Goal: Navigation & Orientation: Understand site structure

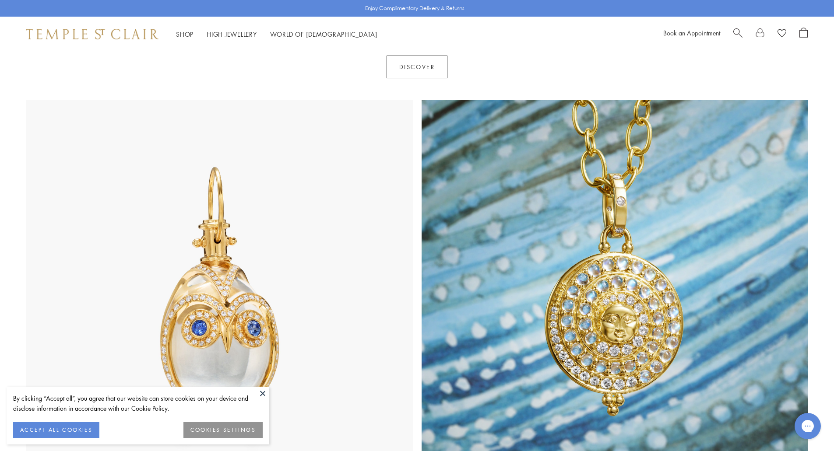
scroll to position [394, 0]
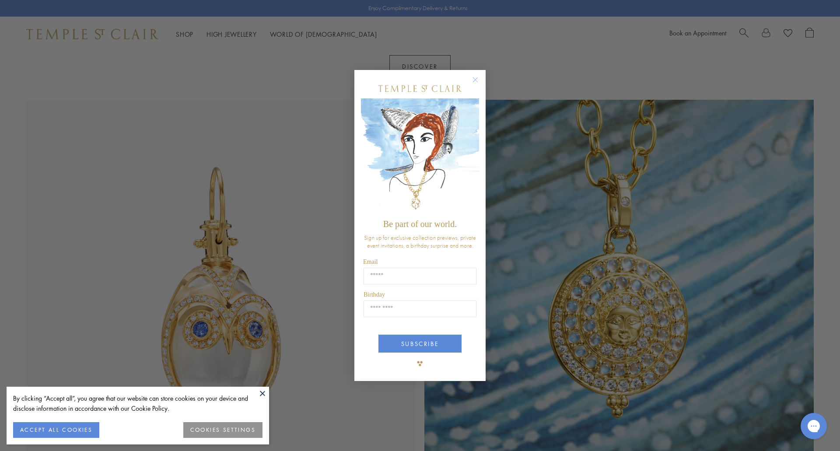
click at [472, 77] on circle "Close dialog" at bounding box center [476, 79] width 11 height 11
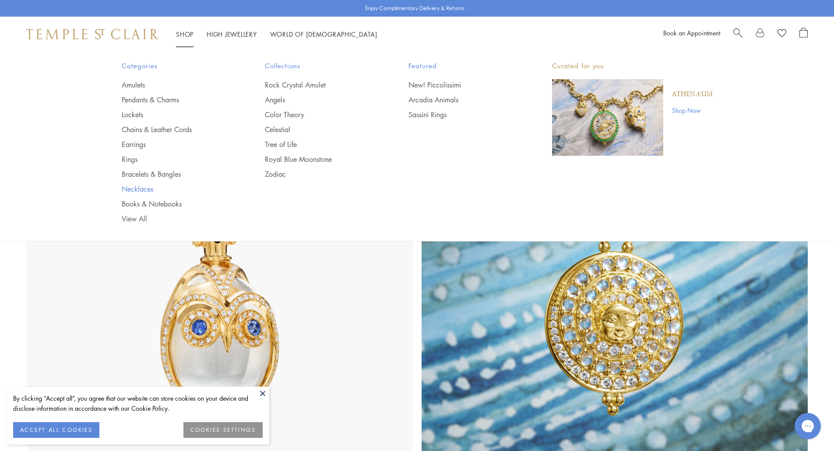
click at [140, 186] on link "Necklaces" at bounding box center [176, 189] width 109 height 10
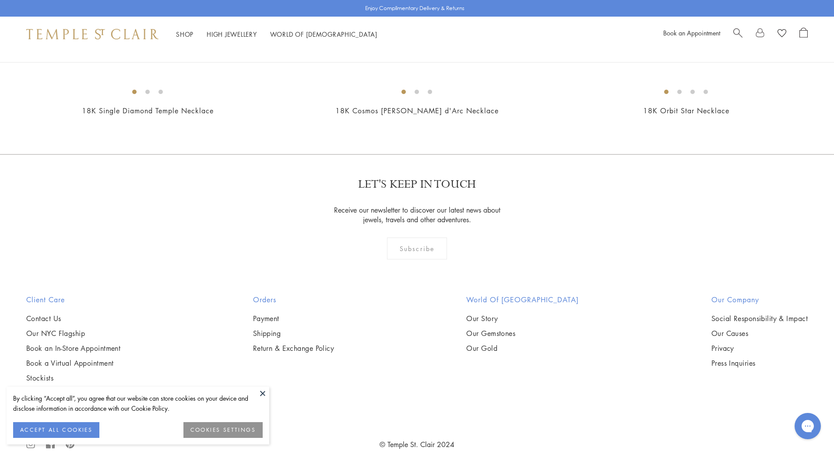
scroll to position [1050, 0]
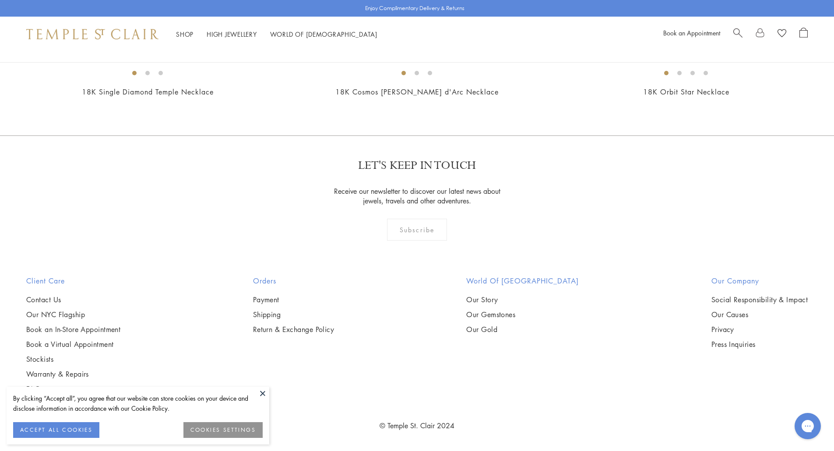
click at [263, 393] on button at bounding box center [262, 393] width 13 height 13
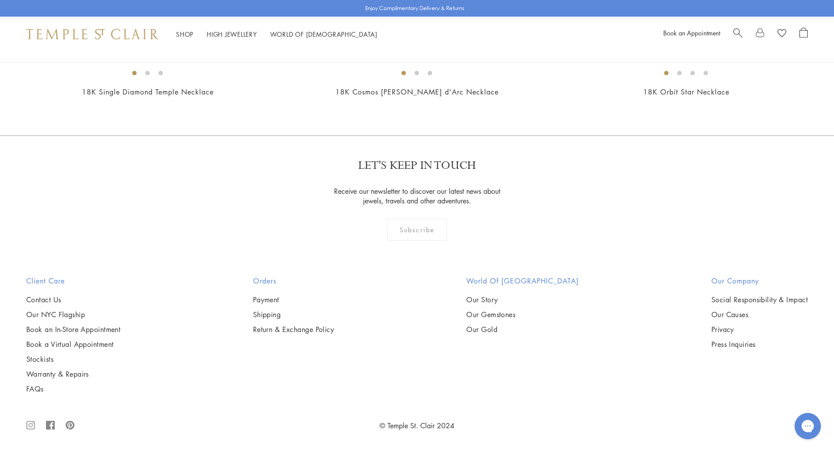
scroll to position [4027, 0]
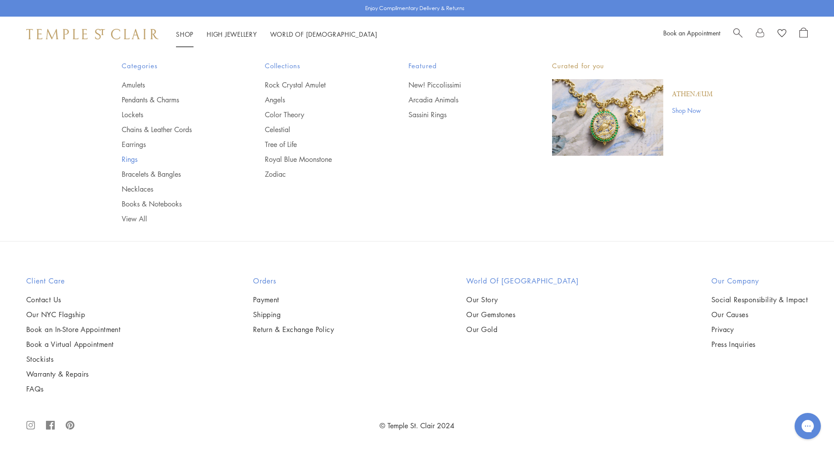
click at [134, 158] on link "Rings" at bounding box center [176, 159] width 109 height 10
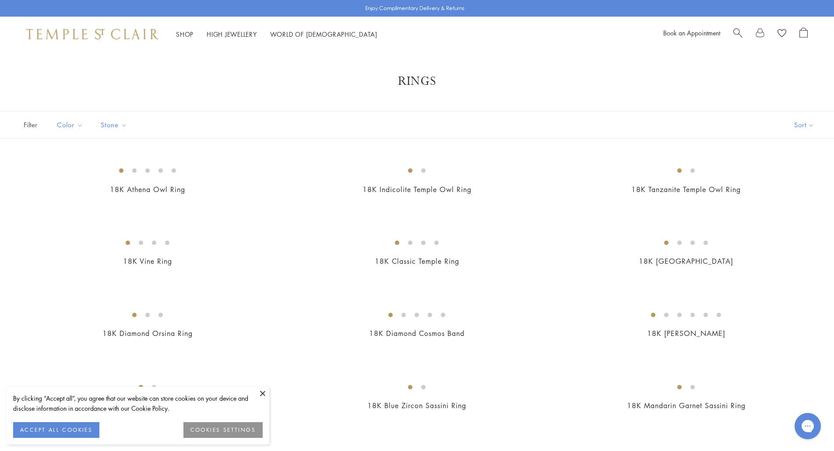
click at [262, 393] on button at bounding box center [262, 393] width 13 height 13
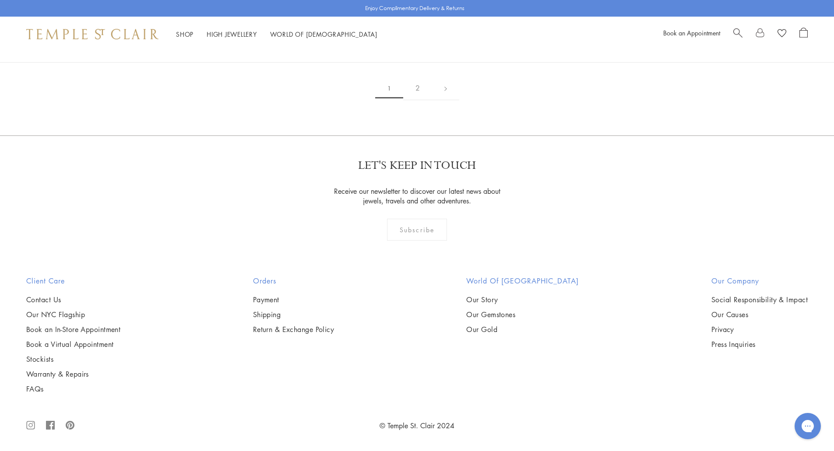
scroll to position [4902, 0]
click at [418, 100] on link "2" at bounding box center [417, 88] width 29 height 24
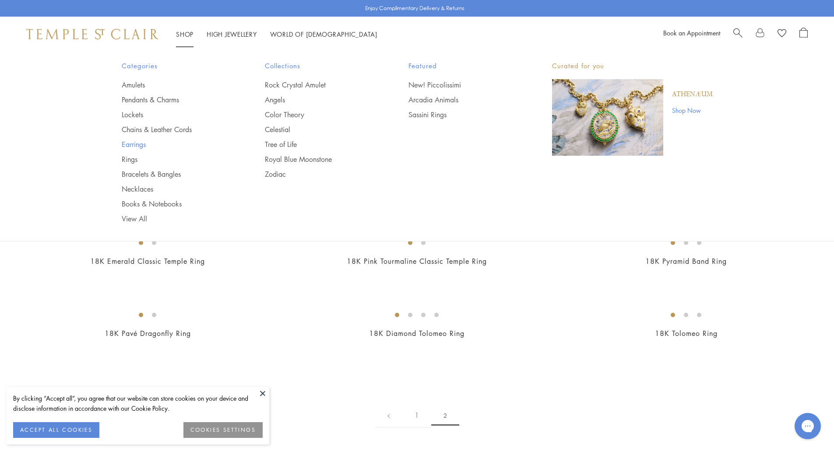
click at [137, 144] on link "Earrings" at bounding box center [176, 145] width 109 height 10
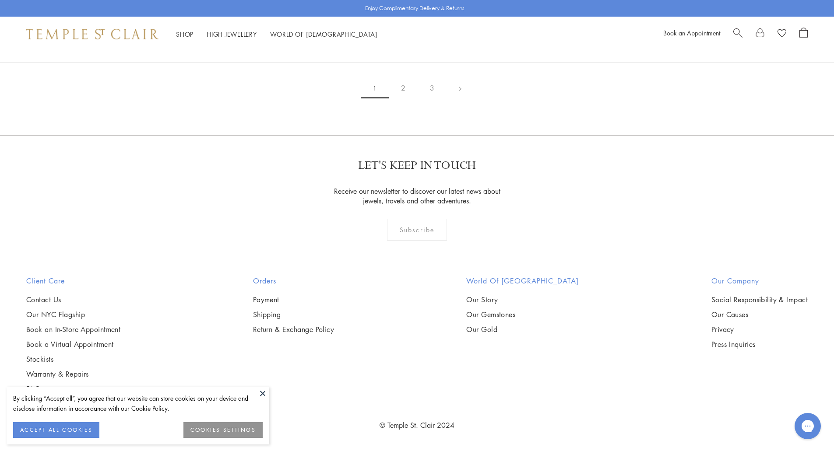
scroll to position [1926, 0]
drag, startPoint x: 264, startPoint y: 395, endPoint x: 333, endPoint y: 376, distance: 71.7
click at [263, 395] on button at bounding box center [262, 393] width 13 height 13
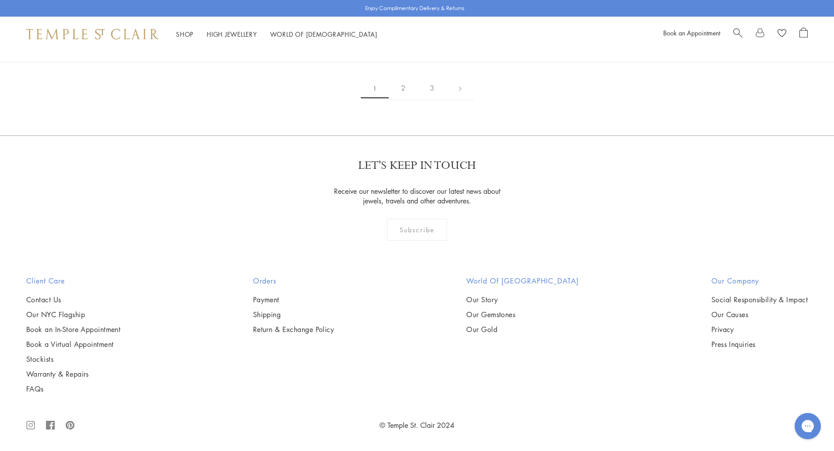
scroll to position [5471, 0]
click at [406, 100] on link "2" at bounding box center [403, 88] width 29 height 24
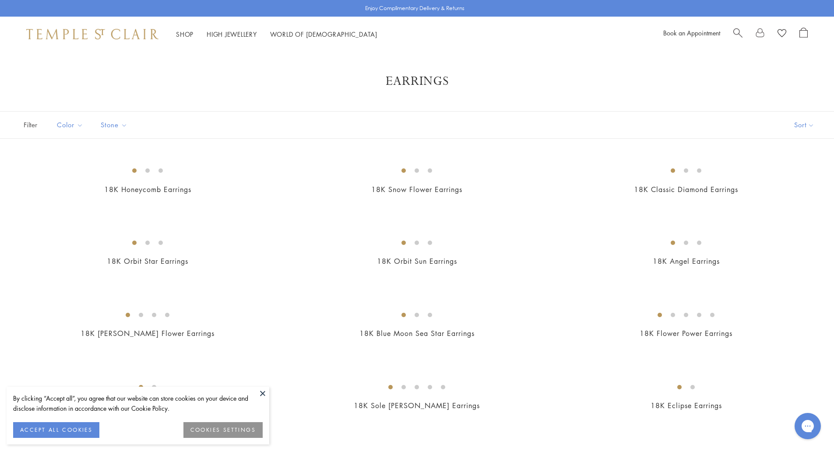
click at [260, 393] on button at bounding box center [262, 393] width 13 height 13
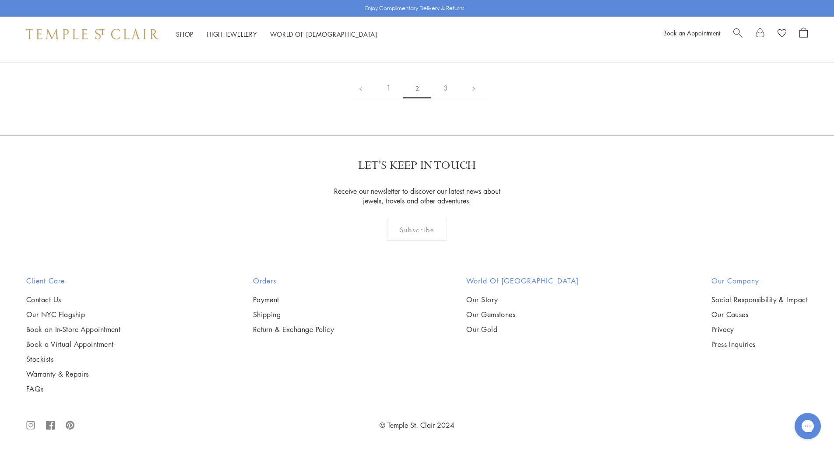
scroll to position [4070, 0]
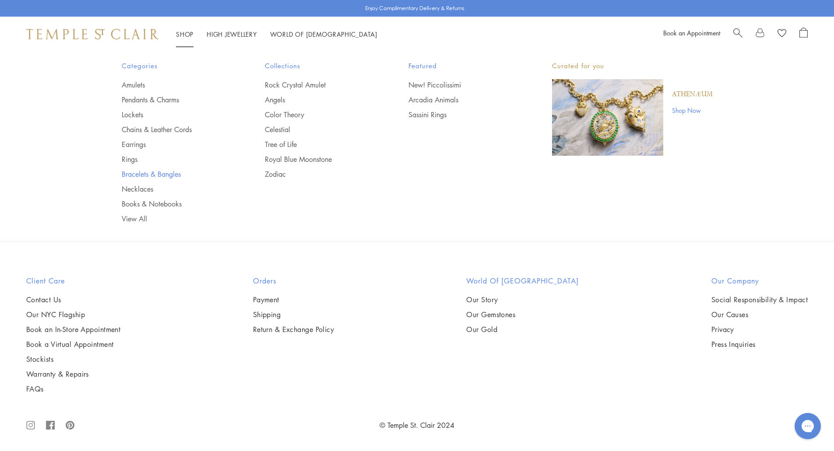
click at [137, 176] on link "Bracelets & Bangles" at bounding box center [176, 174] width 109 height 10
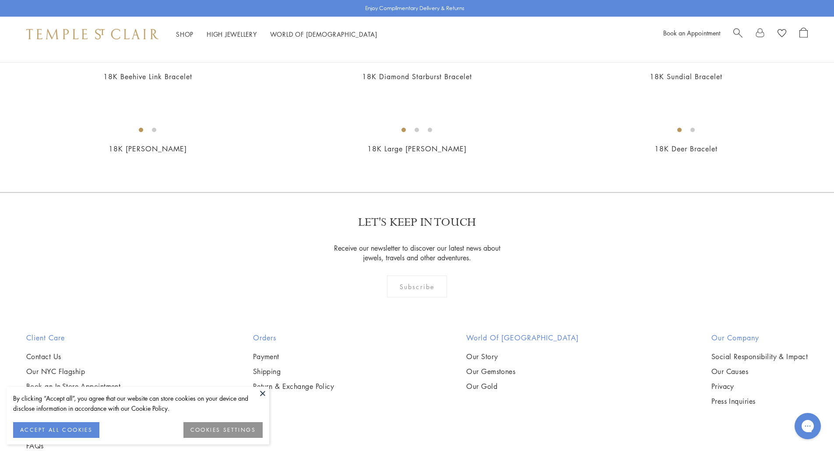
scroll to position [1007, 0]
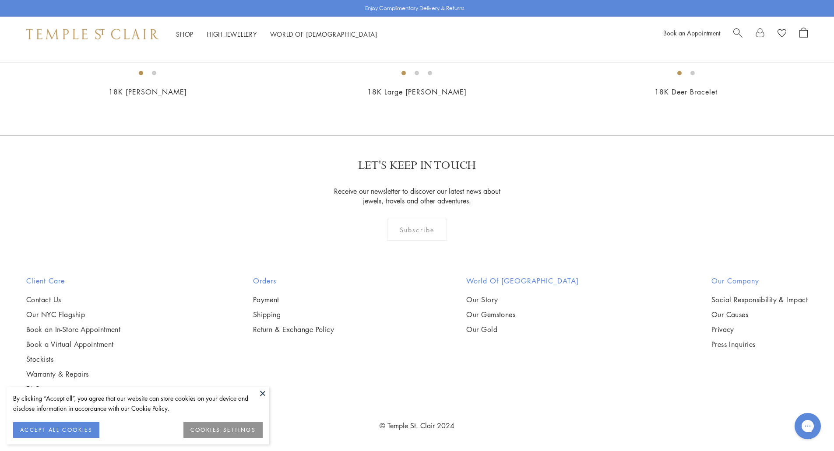
click at [263, 393] on button at bounding box center [262, 393] width 13 height 13
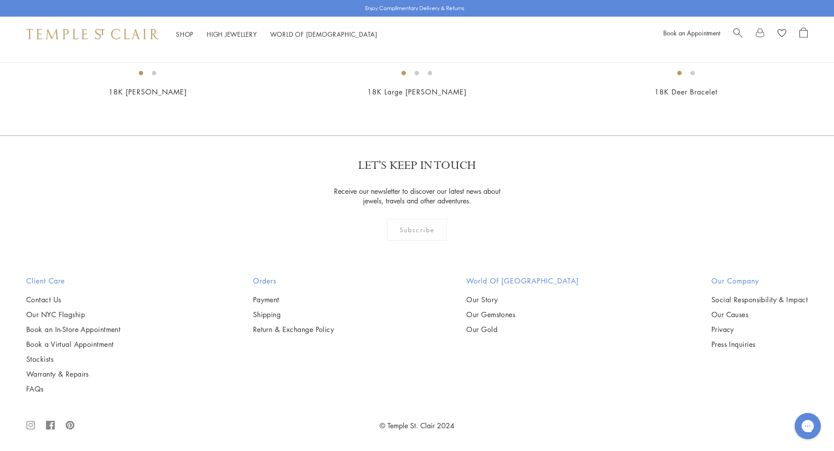
scroll to position [1882, 0]
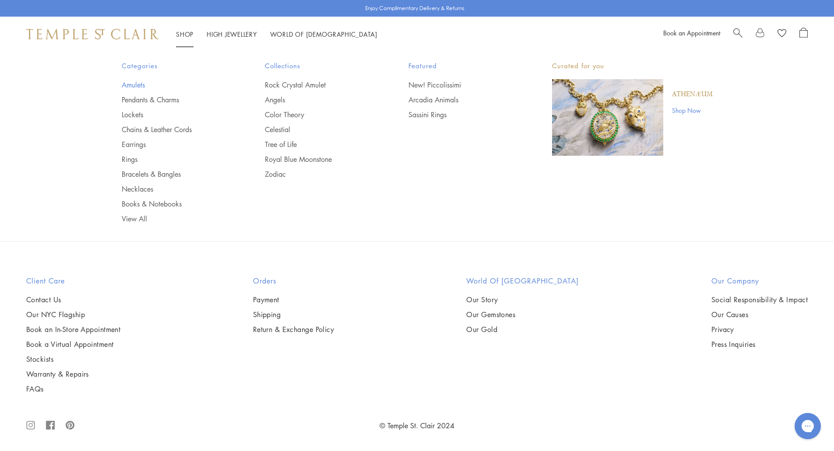
click at [144, 85] on link "Amulets" at bounding box center [176, 85] width 109 height 10
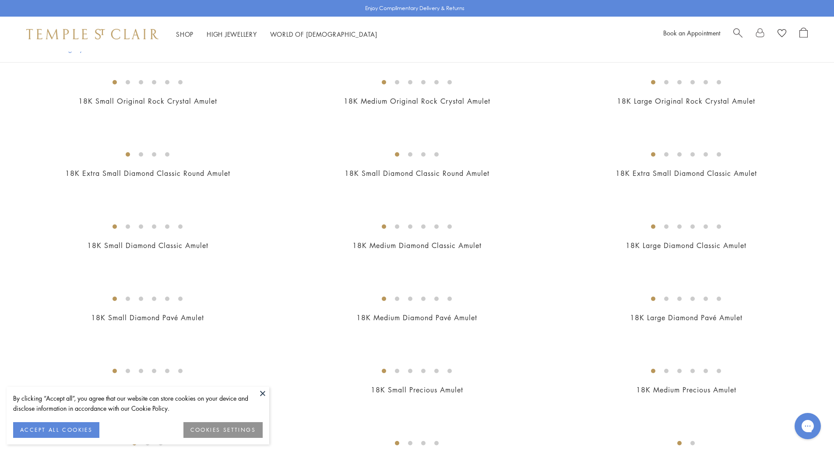
scroll to position [654, 0]
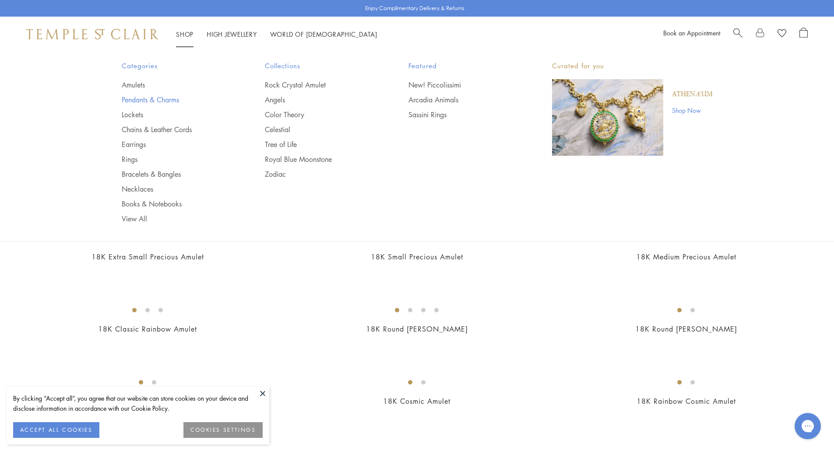
click at [158, 98] on link "Pendants & Charms" at bounding box center [176, 100] width 109 height 10
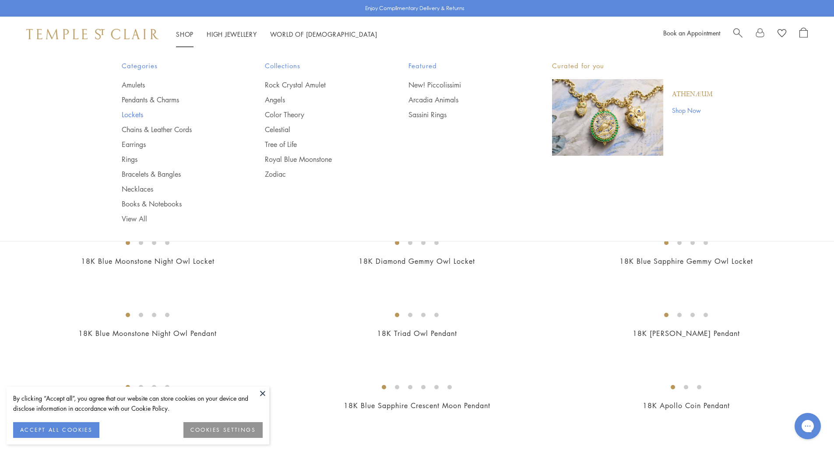
click at [126, 118] on link "Lockets" at bounding box center [176, 115] width 109 height 10
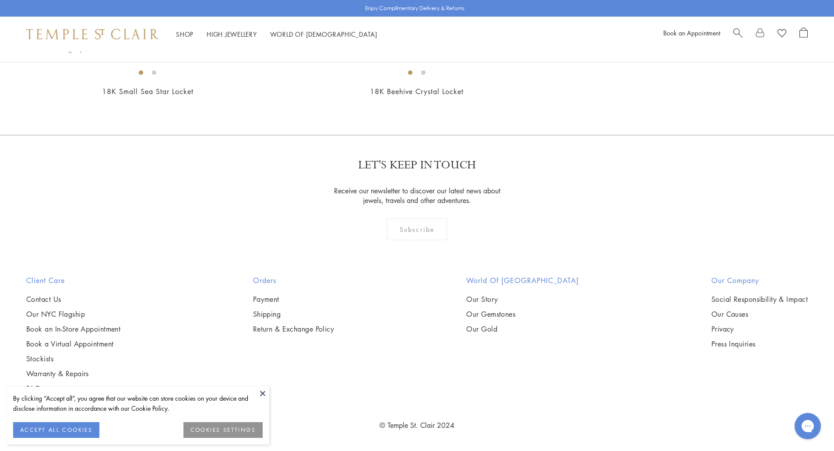
scroll to position [1751, 0]
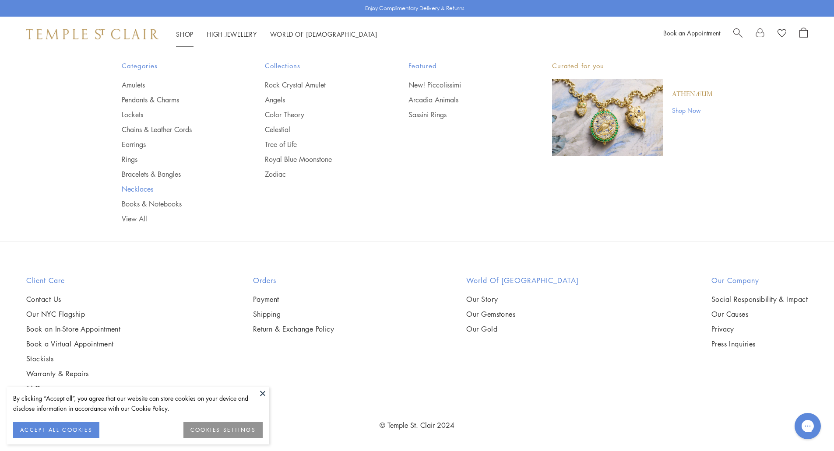
click at [140, 187] on link "Necklaces" at bounding box center [176, 189] width 109 height 10
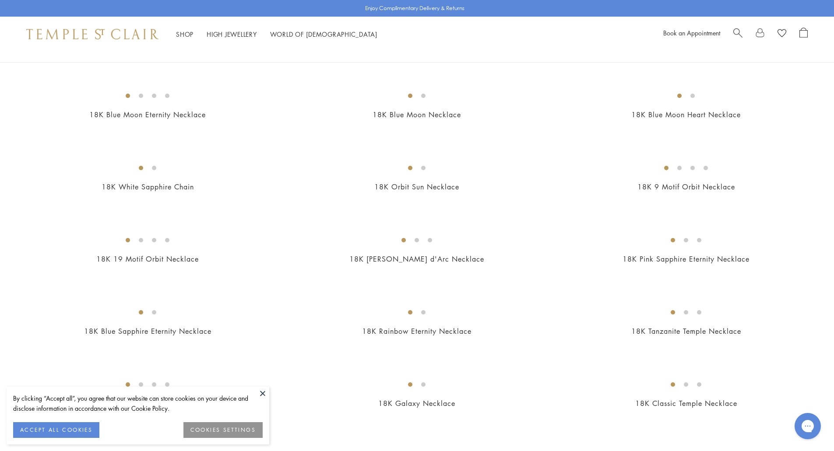
scroll to position [394, 0]
